Goal: Information Seeking & Learning: Learn about a topic

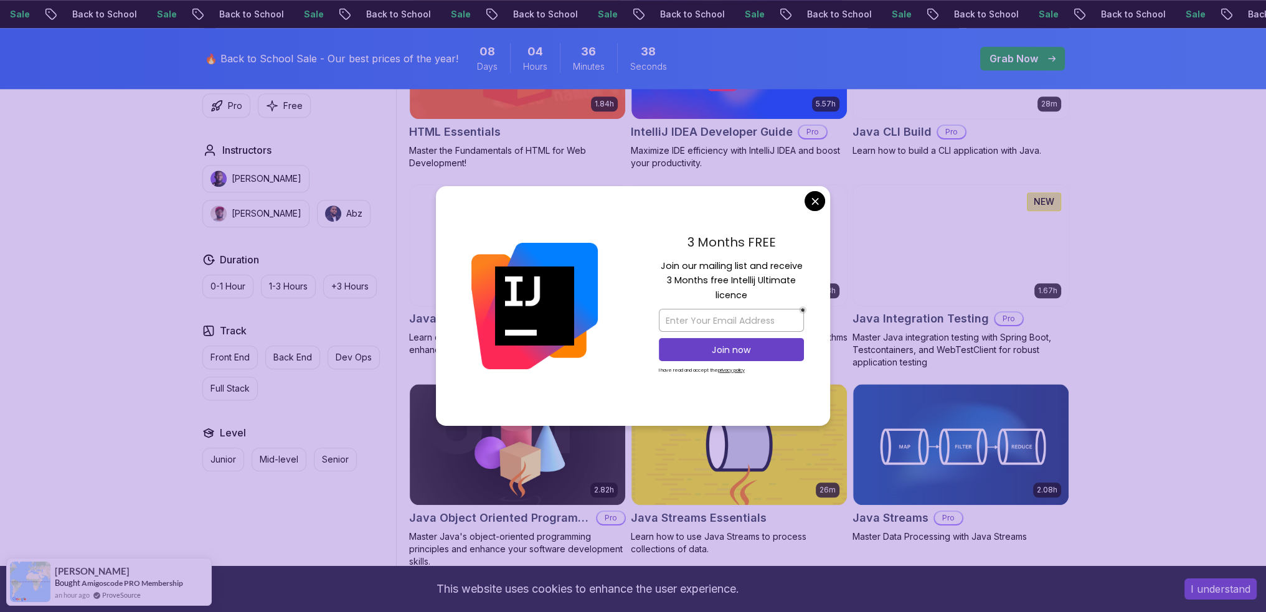
scroll to position [1681, 0]
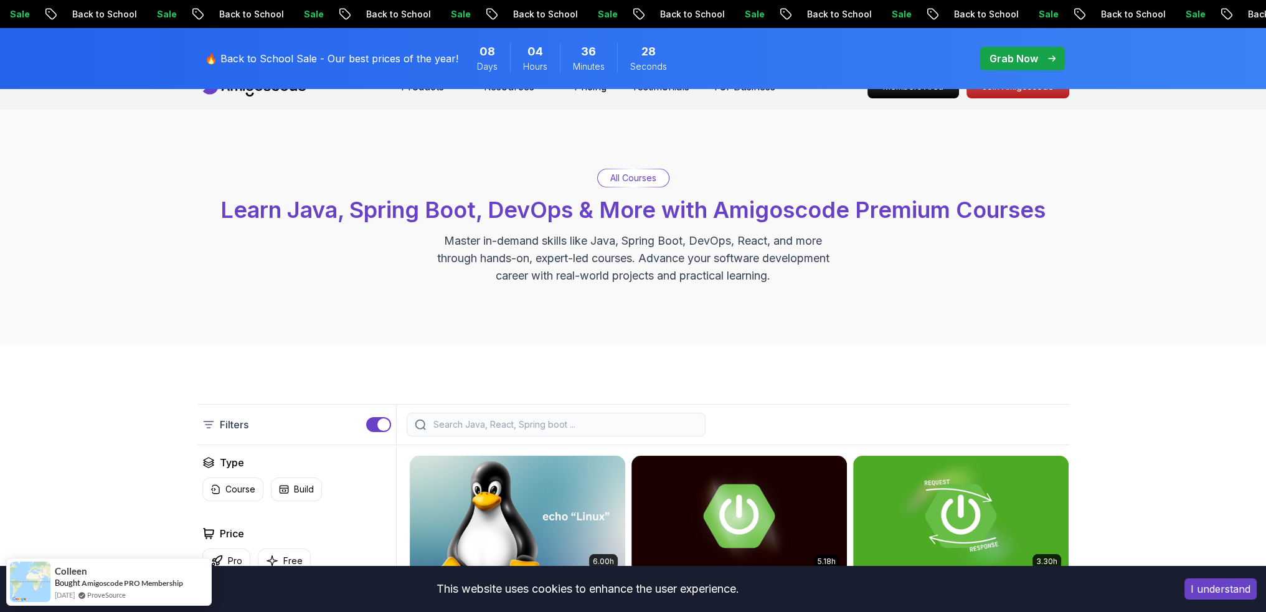
scroll to position [0, 0]
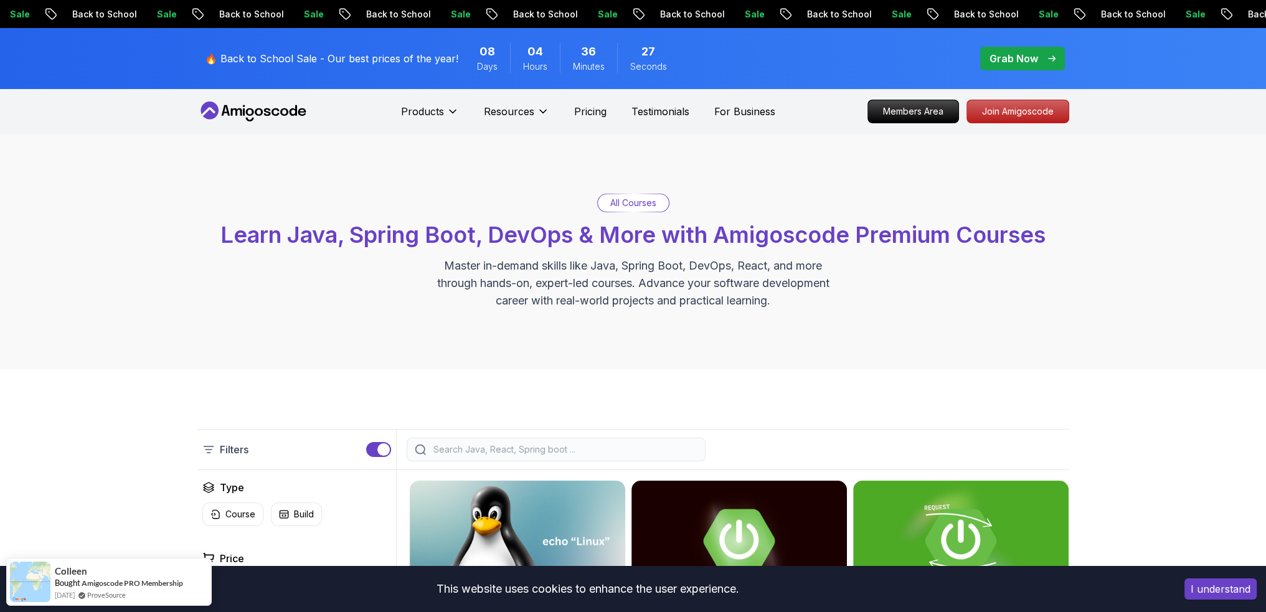
click at [428, 450] on div at bounding box center [555, 450] width 299 height 24
click at [472, 449] on input "search" at bounding box center [564, 449] width 266 height 12
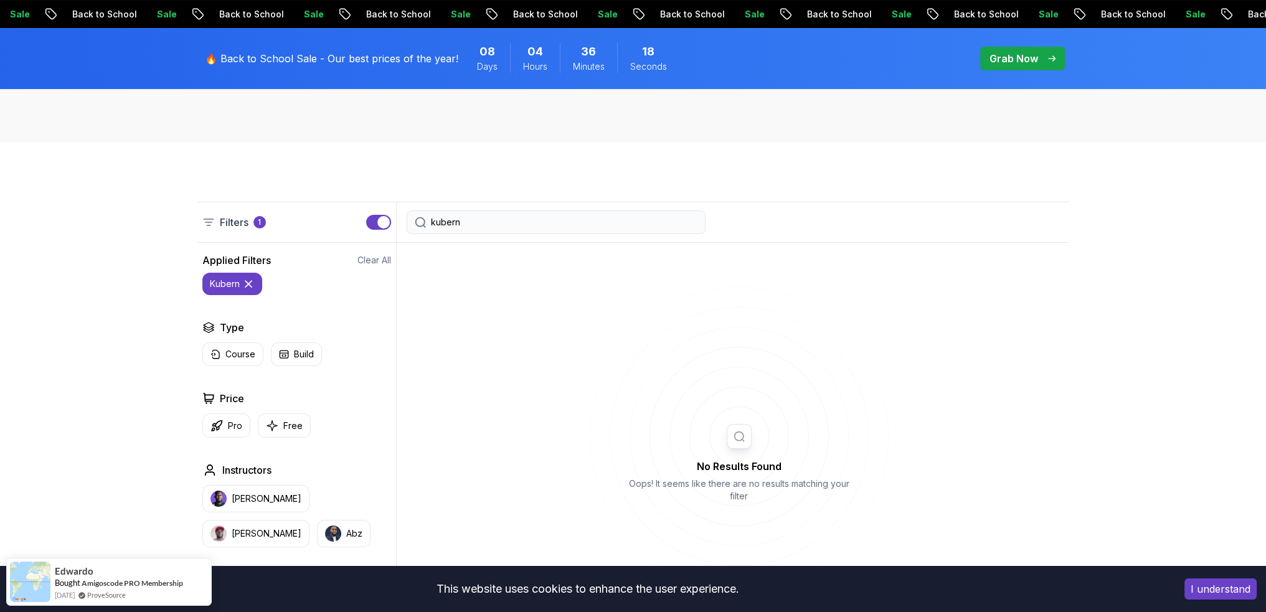
scroll to position [249, 0]
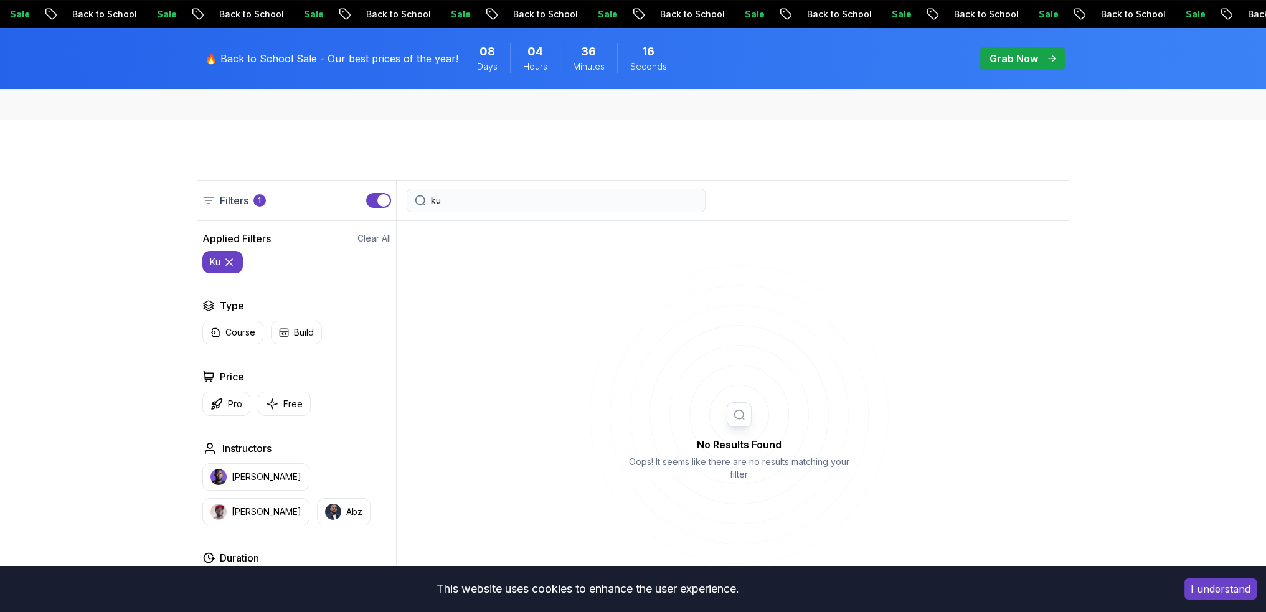
type input "k"
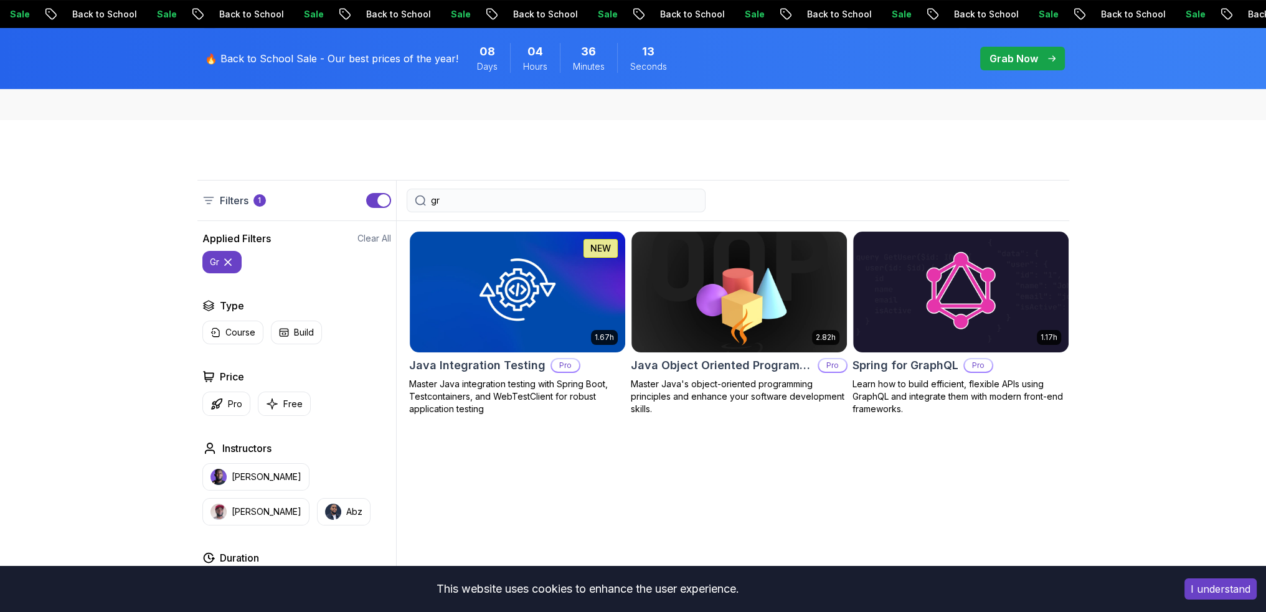
type input "g"
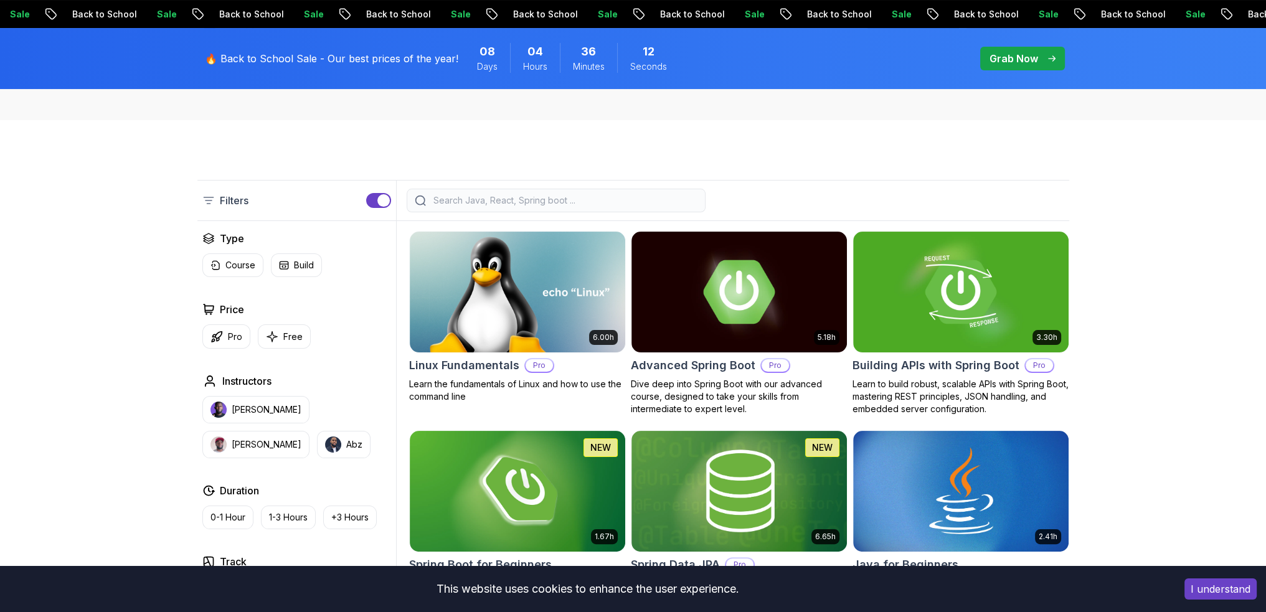
type input "l"
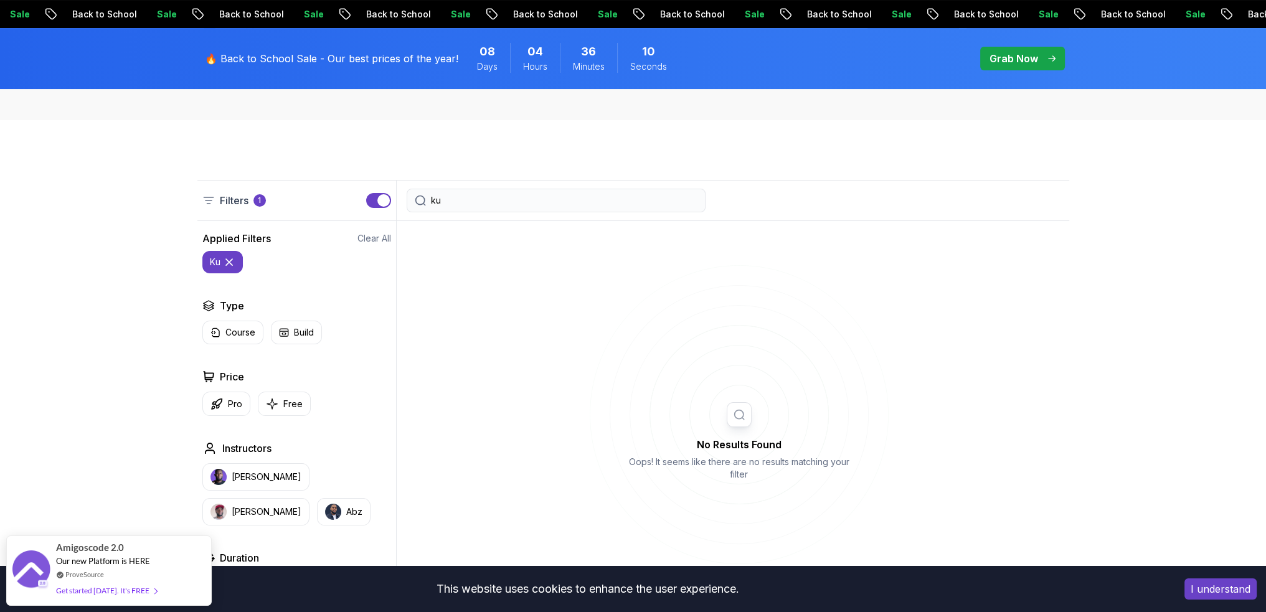
type input "k"
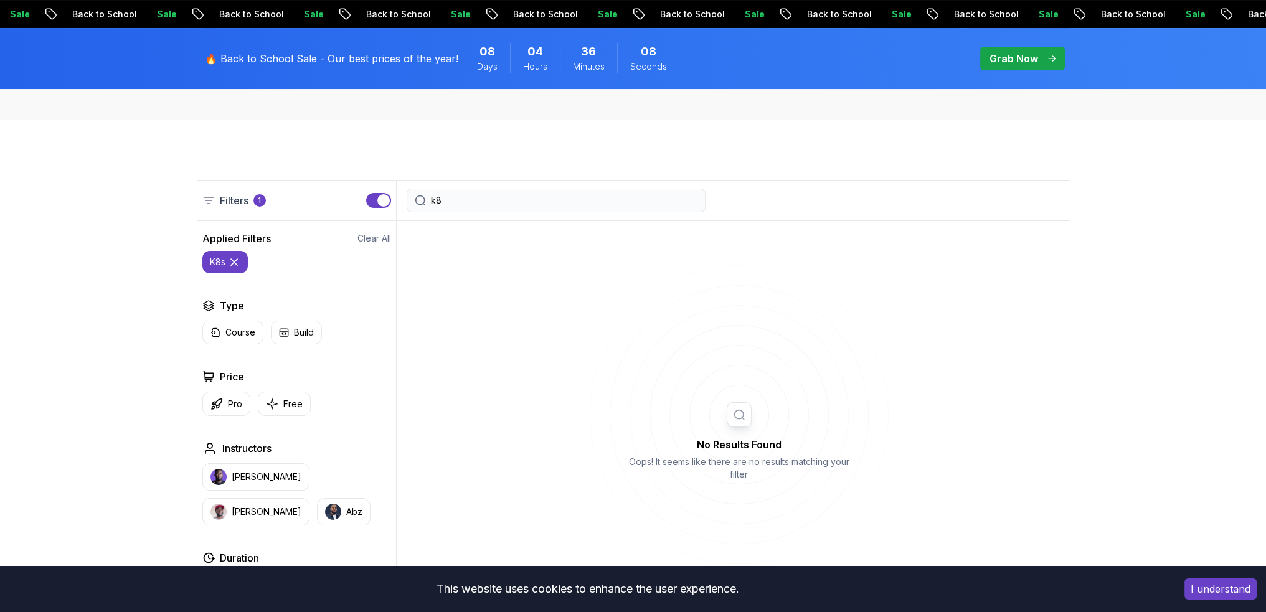
type input "k"
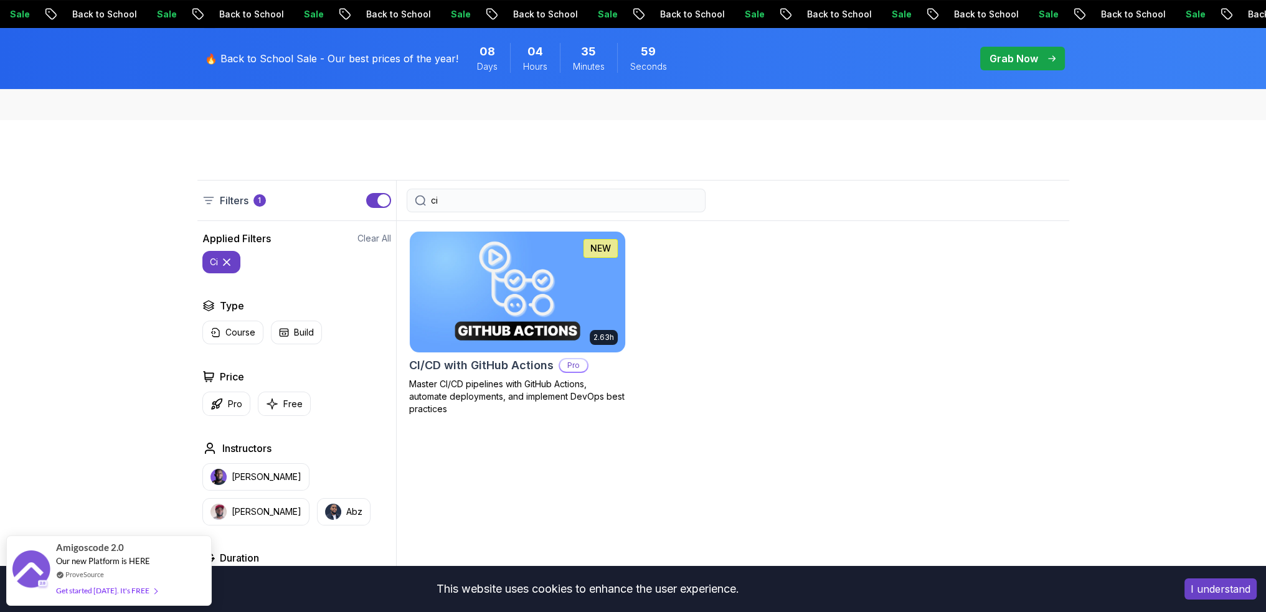
type input "ci"
click at [502, 399] on p "Master CI/CD pipelines with GitHub Actions, automate deployments, and implement…" at bounding box center [517, 396] width 217 height 37
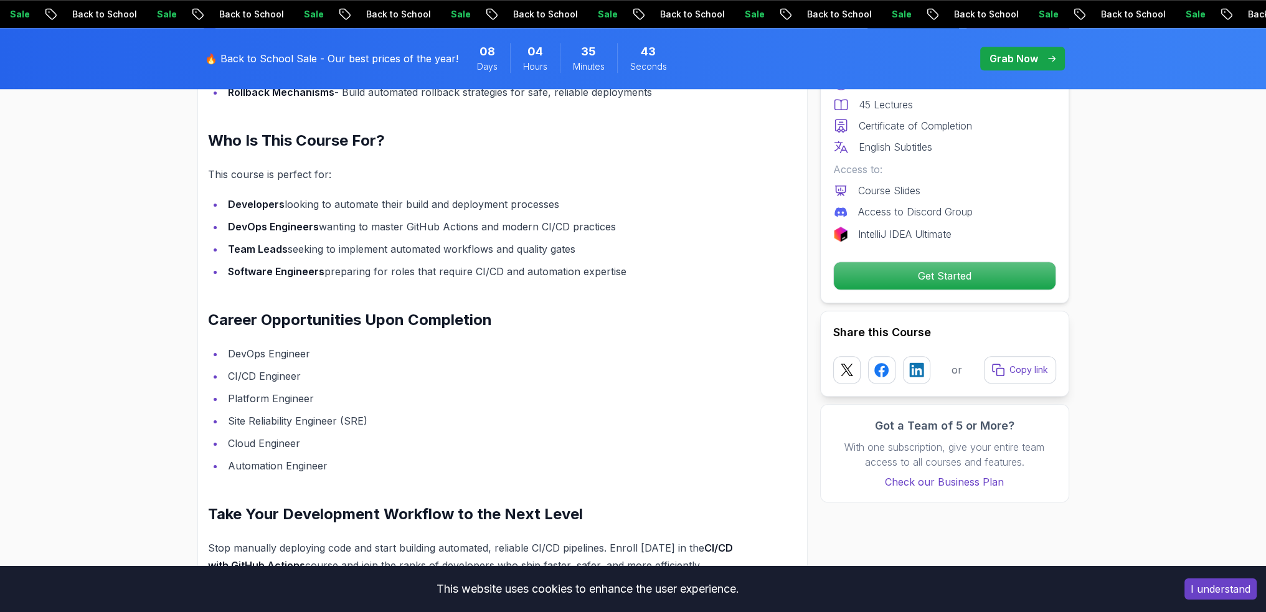
scroll to position [1556, 0]
